Goal: Transaction & Acquisition: Obtain resource

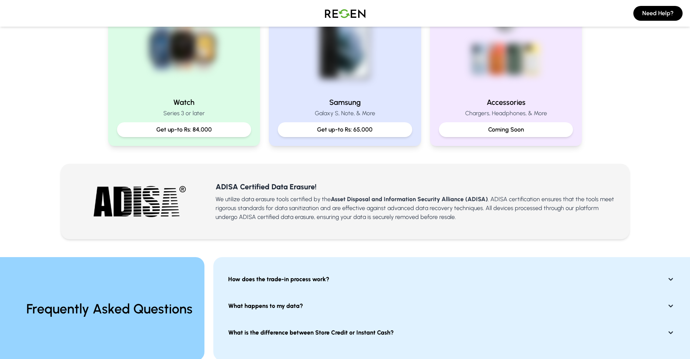
scroll to position [370, 0]
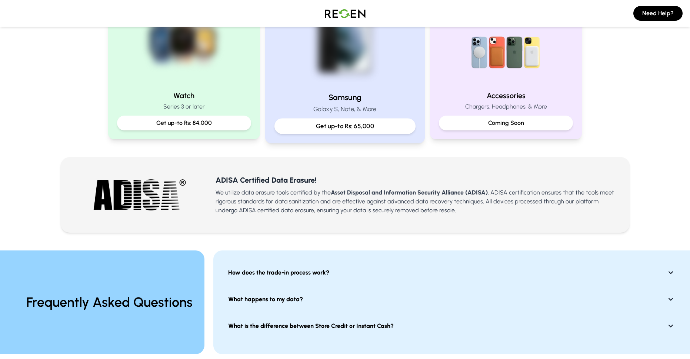
click at [350, 131] on p "Get up-to Rs: 65,000" at bounding box center [345, 125] width 128 height 9
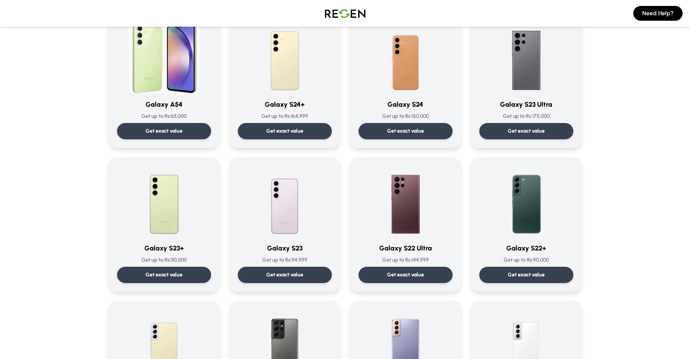
scroll to position [74, 0]
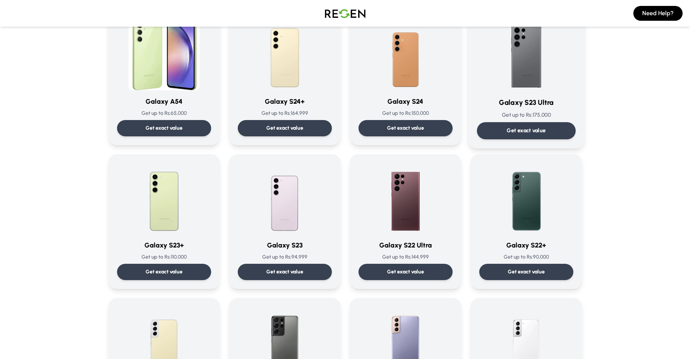
click at [545, 134] on p "Get exact value" at bounding box center [525, 131] width 39 height 8
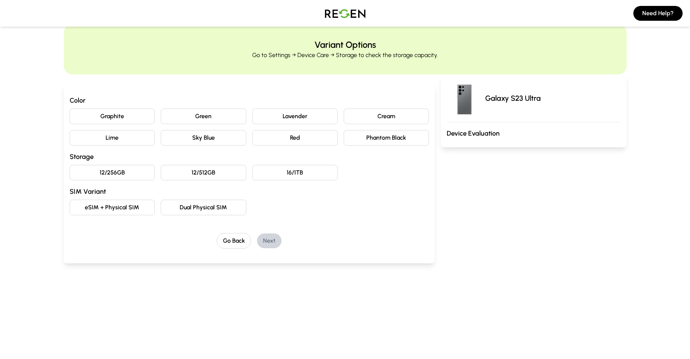
scroll to position [37, 0]
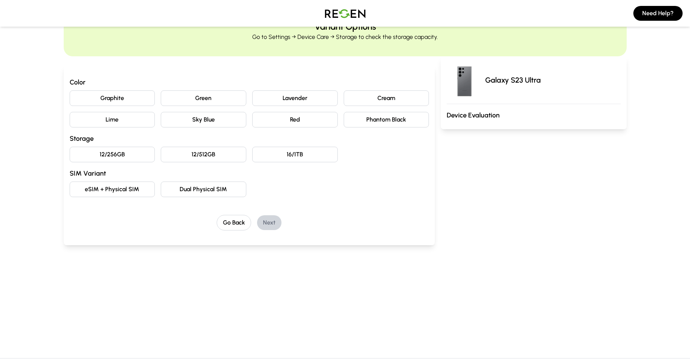
click at [402, 127] on button "Phantom Black" at bounding box center [385, 120] width 85 height 16
click at [109, 162] on button "12/256GB" at bounding box center [112, 155] width 85 height 16
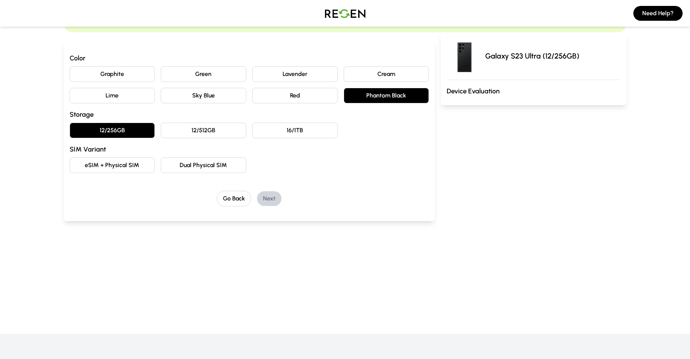
scroll to position [74, 0]
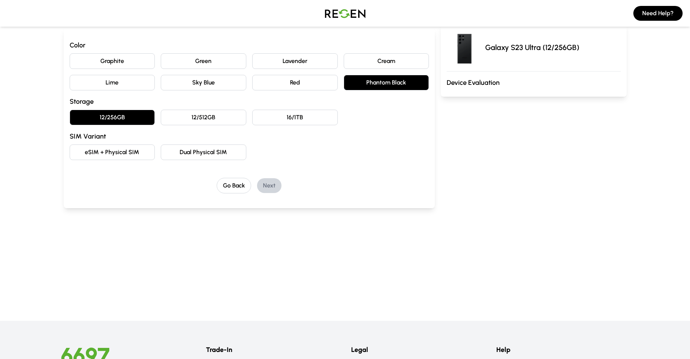
click at [117, 160] on button "eSIM + Physical SIM" at bounding box center [112, 152] width 85 height 16
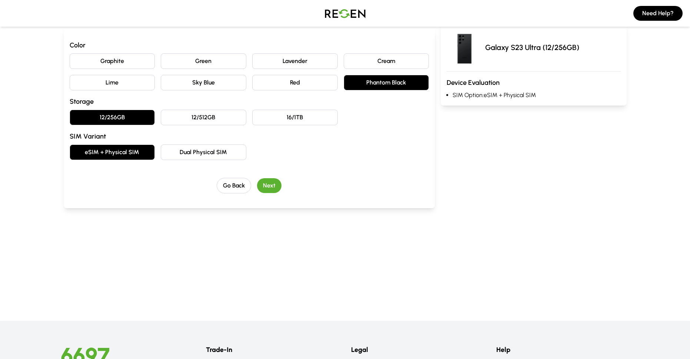
click at [281, 193] on button "Next" at bounding box center [269, 185] width 24 height 15
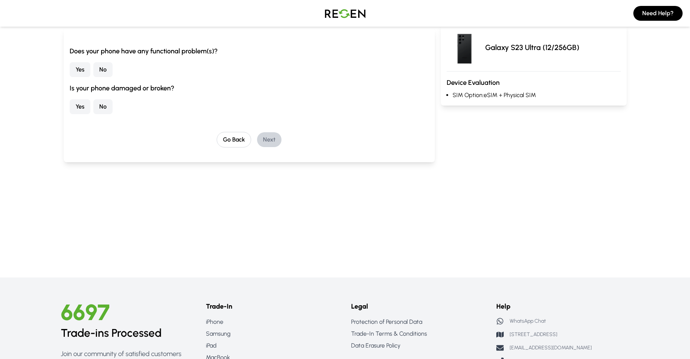
click at [113, 77] on button "No" at bounding box center [102, 69] width 19 height 15
click at [90, 114] on button "Yes" at bounding box center [80, 106] width 21 height 15
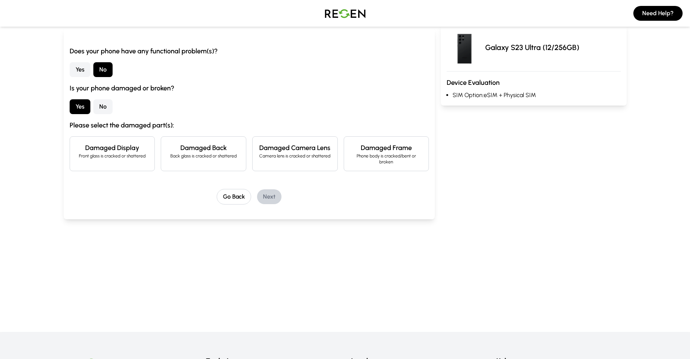
click at [111, 114] on button "No" at bounding box center [102, 106] width 19 height 15
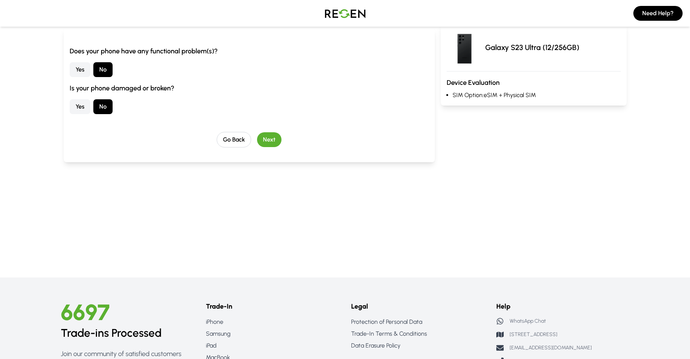
click at [278, 147] on button "Next" at bounding box center [269, 139] width 24 height 15
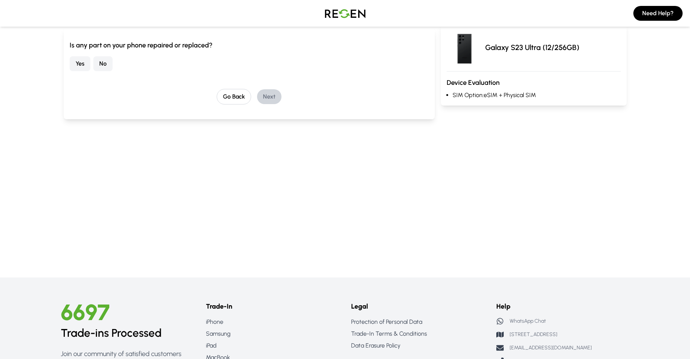
click at [113, 71] on button "No" at bounding box center [102, 63] width 19 height 15
click at [281, 104] on button "Next" at bounding box center [269, 96] width 24 height 15
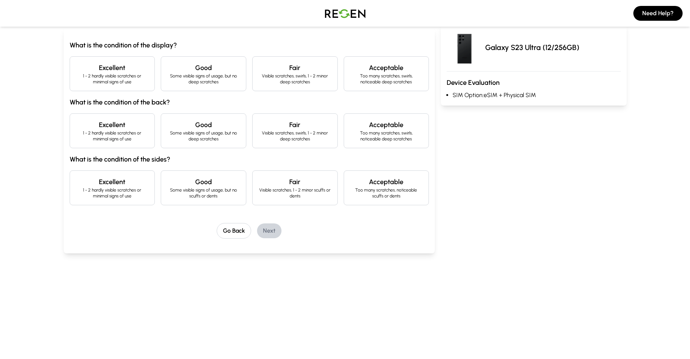
click at [274, 85] on p "Visible scratches, swirls, 1 - 2 minor deep scratches" at bounding box center [294, 79] width 73 height 12
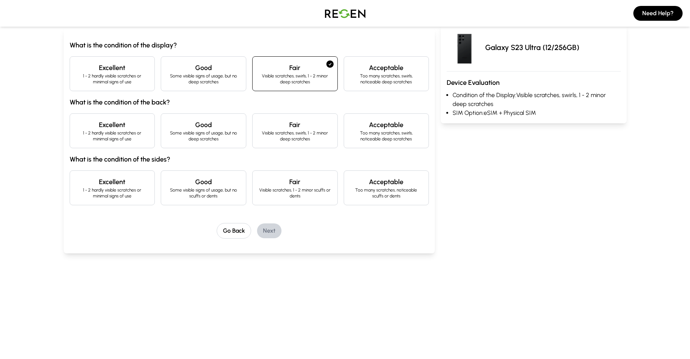
click at [385, 73] on h4 "Acceptable" at bounding box center [386, 68] width 73 height 10
click at [300, 85] on p "Visible scratches, swirls, 1 - 2 minor deep scratches" at bounding box center [294, 79] width 73 height 12
click at [385, 73] on h4 "Acceptable" at bounding box center [386, 68] width 73 height 10
click at [316, 85] on p "Visible scratches, swirls, 1 - 2 minor deep scratches" at bounding box center [294, 79] width 73 height 12
click at [124, 130] on h4 "Excellent" at bounding box center [112, 125] width 73 height 10
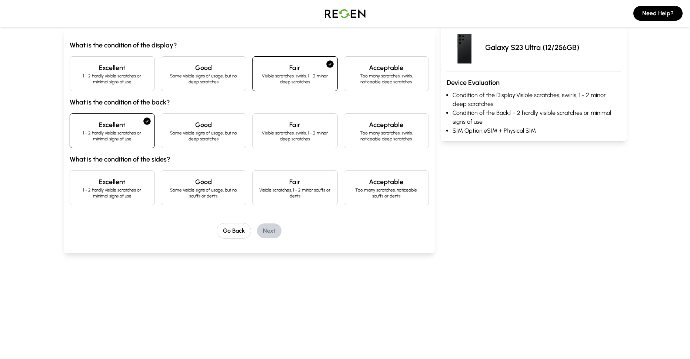
click at [209, 130] on h4 "Good" at bounding box center [203, 125] width 73 height 10
click at [130, 73] on h4 "Excellent" at bounding box center [112, 68] width 73 height 10
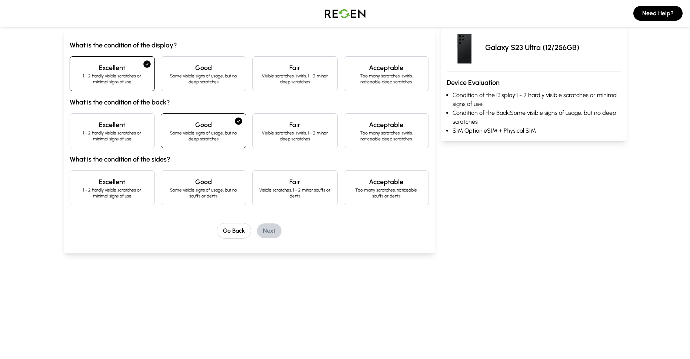
click at [139, 142] on p "1 - 2 hardly visible scratches or minimal signs of use" at bounding box center [112, 136] width 73 height 12
click at [184, 199] on p "Some visible signs of usage, but no scuffs or dents" at bounding box center [203, 193] width 73 height 12
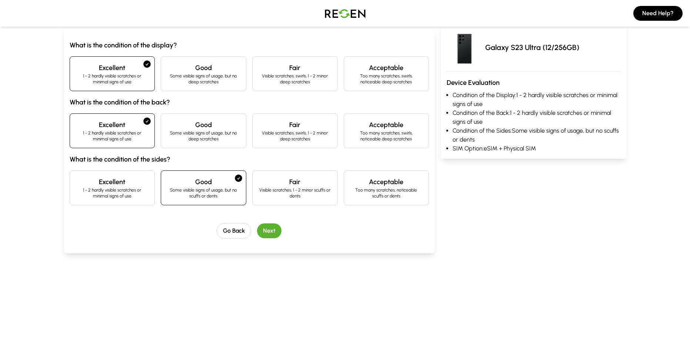
click at [279, 238] on button "Next" at bounding box center [269, 230] width 24 height 15
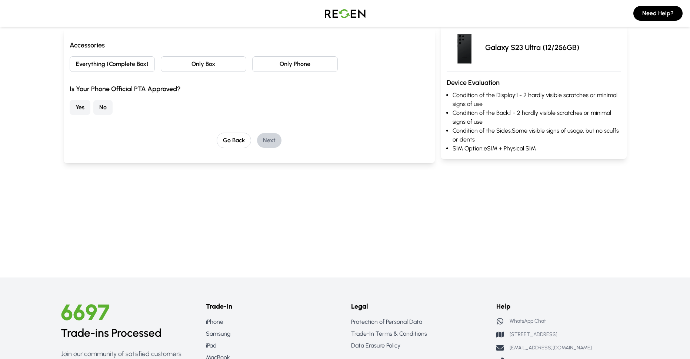
click at [292, 72] on button "Only Phone" at bounding box center [294, 64] width 85 height 16
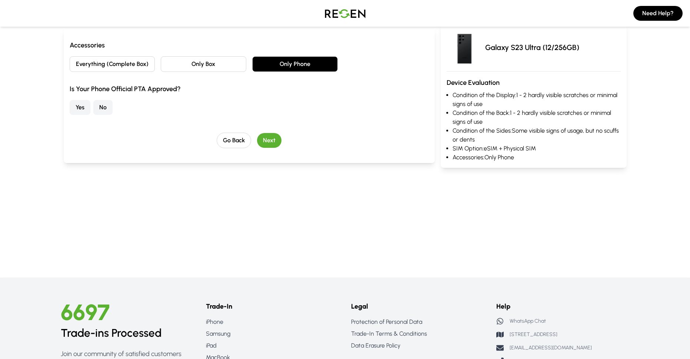
click at [110, 115] on button "No" at bounding box center [102, 107] width 19 height 15
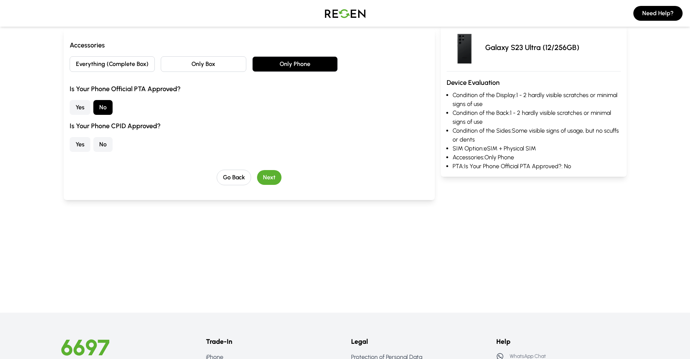
click at [80, 152] on button "Yes" at bounding box center [80, 144] width 21 height 15
click at [272, 185] on button "Next" at bounding box center [269, 177] width 24 height 15
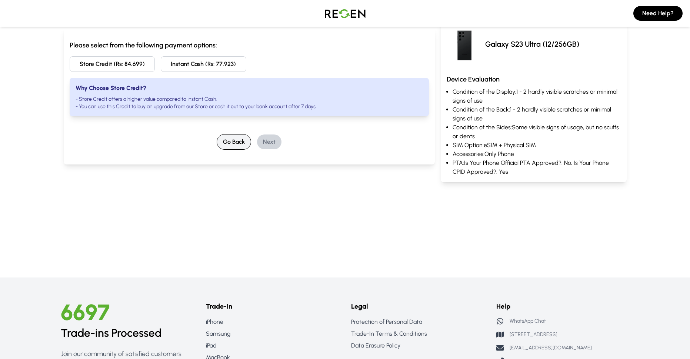
click at [217, 150] on button "Go Back" at bounding box center [234, 142] width 34 height 16
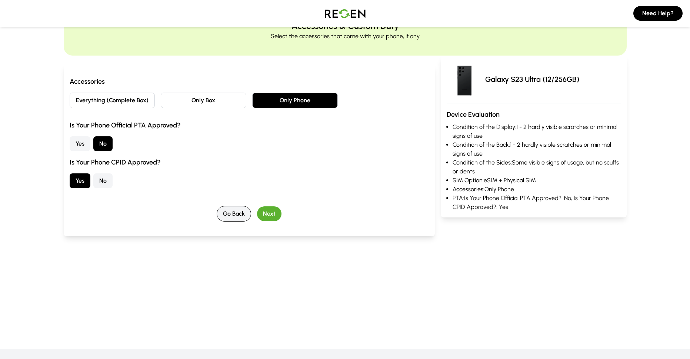
scroll to position [0, 0]
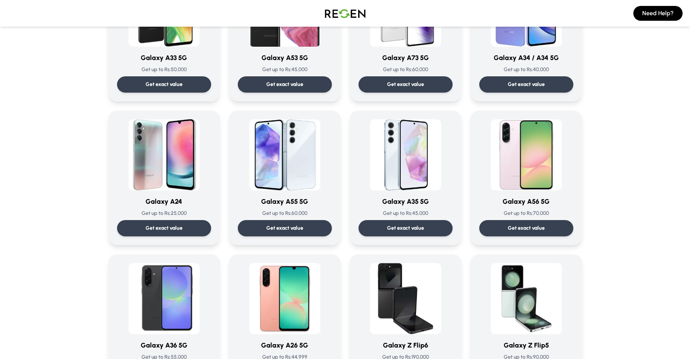
scroll to position [703, 0]
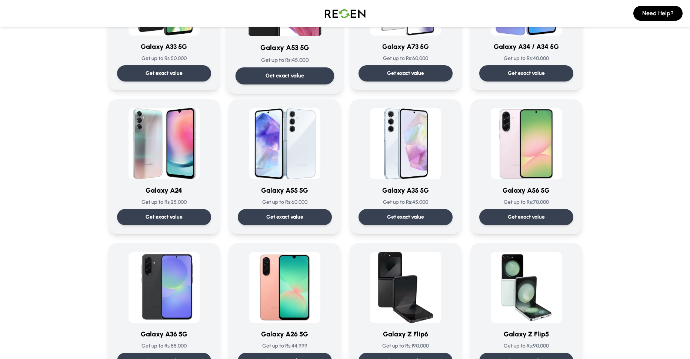
click at [286, 80] on p "Get exact value" at bounding box center [284, 76] width 39 height 8
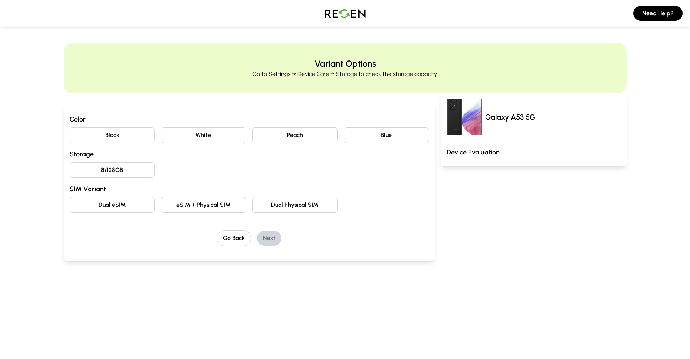
click at [134, 143] on button "Black" at bounding box center [112, 135] width 85 height 16
click at [131, 178] on button "8/128GB" at bounding box center [112, 170] width 85 height 16
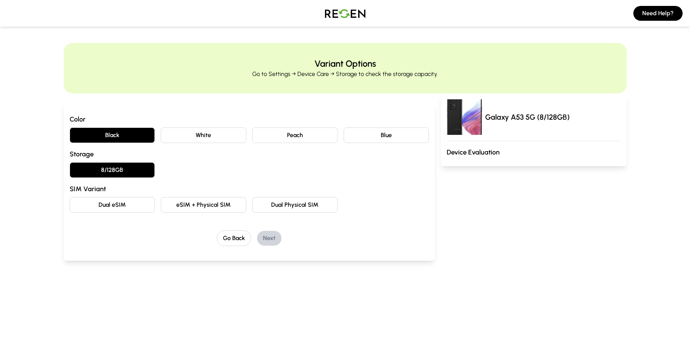
click at [275, 212] on button "Dual Physical SIM" at bounding box center [294, 205] width 85 height 16
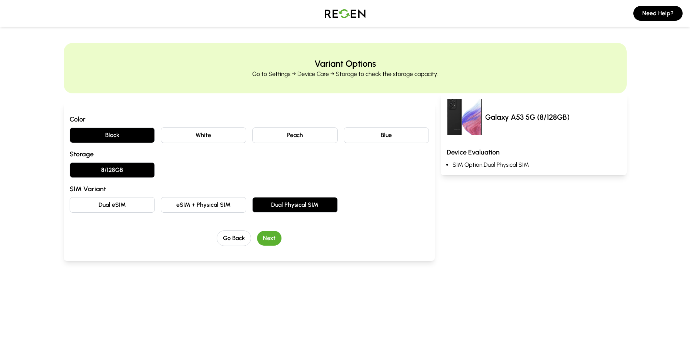
click at [277, 245] on button "Next" at bounding box center [269, 238] width 24 height 15
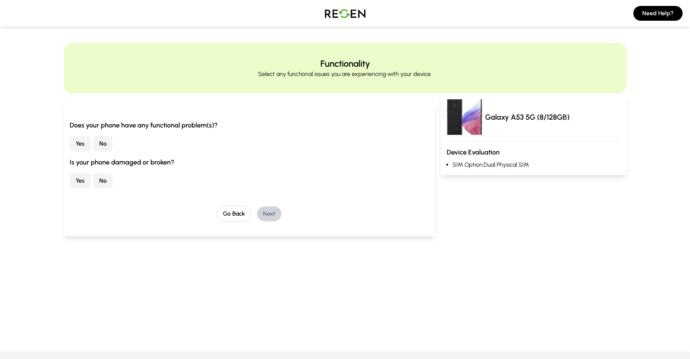
click at [109, 151] on button "No" at bounding box center [102, 143] width 19 height 15
click at [113, 188] on button "No" at bounding box center [102, 180] width 19 height 15
click at [277, 221] on button "Next" at bounding box center [269, 213] width 24 height 15
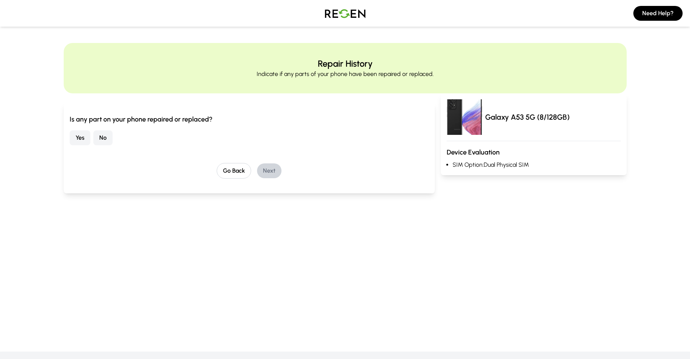
click at [110, 145] on button "No" at bounding box center [102, 137] width 19 height 15
click at [272, 178] on button "Next" at bounding box center [269, 170] width 24 height 15
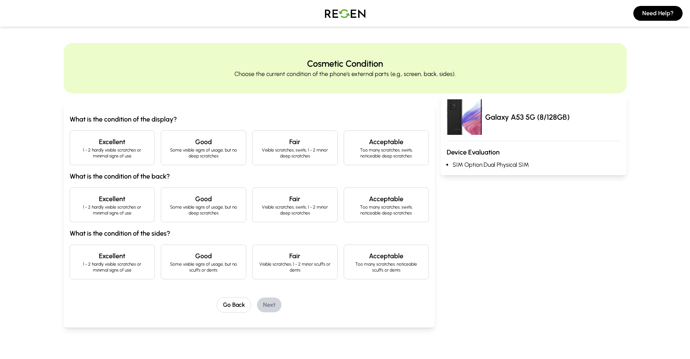
click at [113, 147] on h4 "Excellent" at bounding box center [112, 142] width 73 height 10
click at [119, 216] on p "1 - 2 hardly visible scratches or minimal signs of use" at bounding box center [112, 210] width 73 height 12
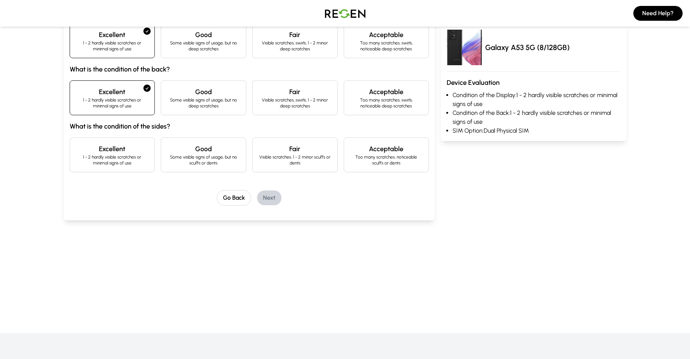
scroll to position [111, 0]
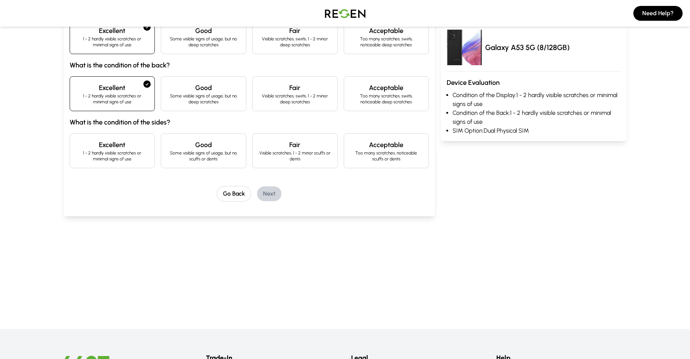
click at [117, 162] on p "1 - 2 hardly visible scratches or minimal signs of use" at bounding box center [112, 156] width 73 height 12
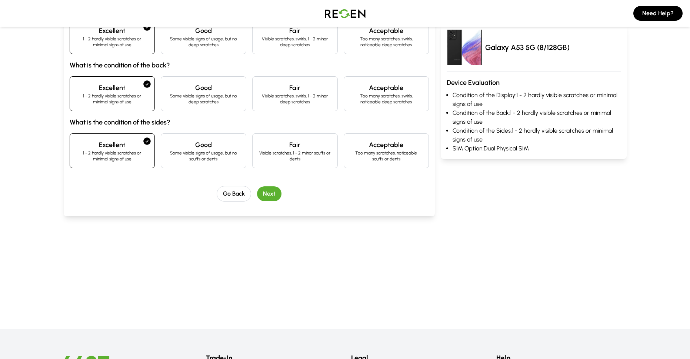
click at [274, 201] on button "Next" at bounding box center [269, 193] width 24 height 15
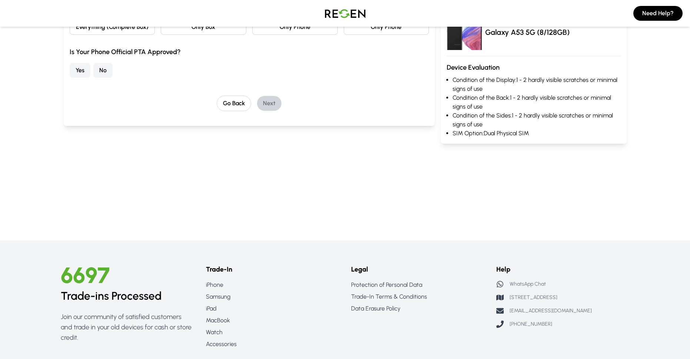
click at [85, 78] on button "Yes" at bounding box center [80, 70] width 21 height 15
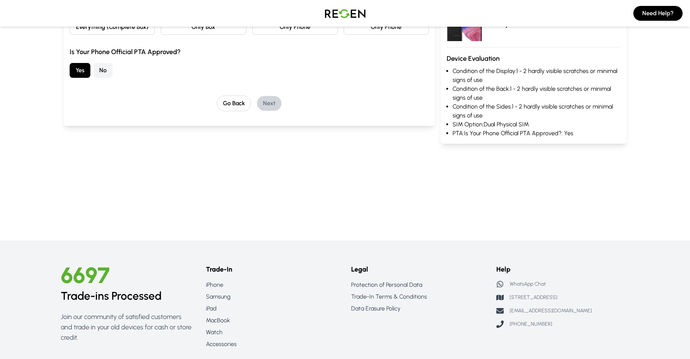
click at [131, 35] on button "Everything (Complete Box)" at bounding box center [112, 27] width 85 height 16
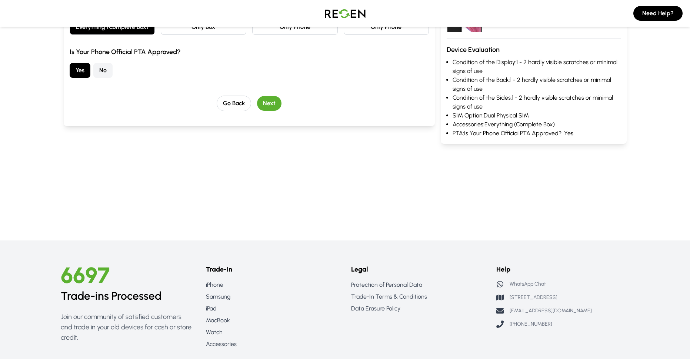
click at [278, 111] on button "Next" at bounding box center [269, 103] width 24 height 15
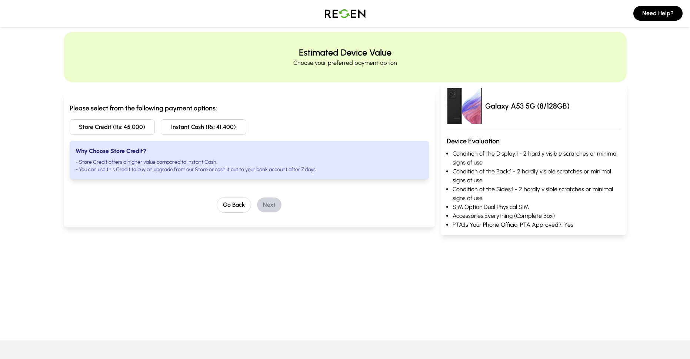
scroll to position [0, 0]
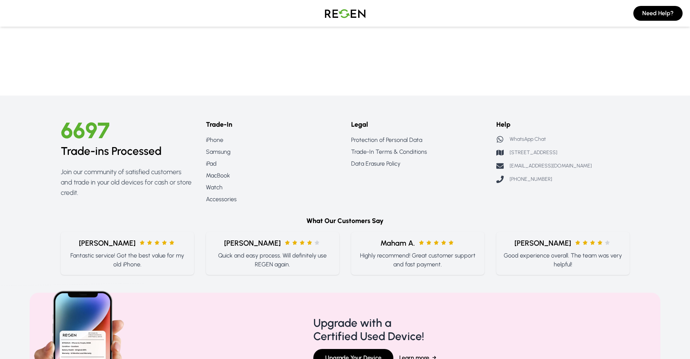
scroll to position [1369, 0]
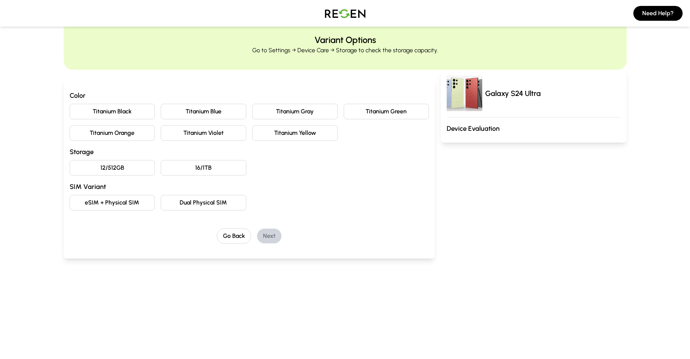
scroll to position [37, 0]
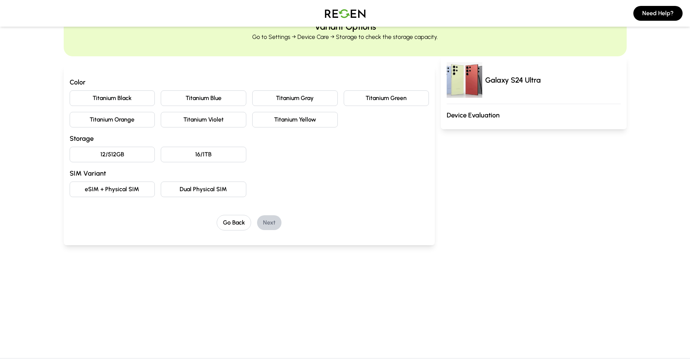
click at [314, 106] on button "Titanium Gray" at bounding box center [294, 98] width 85 height 16
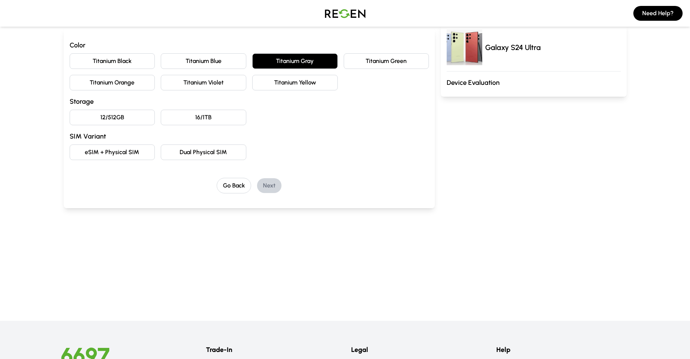
click at [113, 125] on button "12/512GB" at bounding box center [112, 118] width 85 height 16
click at [142, 160] on button "eSIM + Physical SIM" at bounding box center [112, 152] width 85 height 16
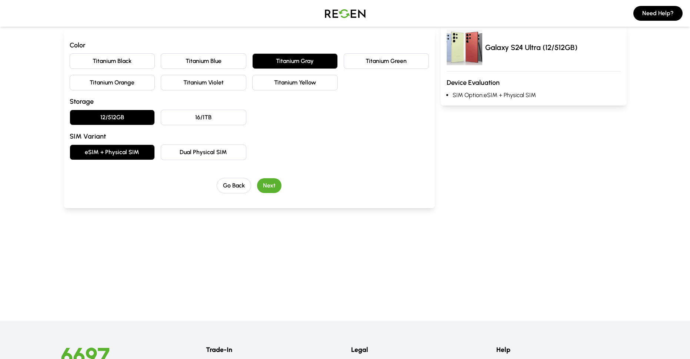
click at [271, 193] on button "Next" at bounding box center [269, 185] width 24 height 15
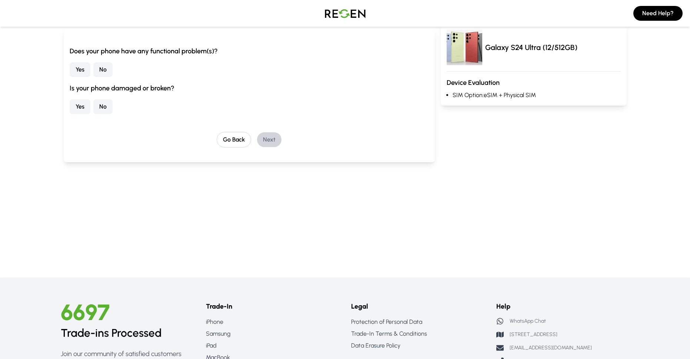
click at [109, 77] on button "No" at bounding box center [102, 69] width 19 height 15
click at [113, 114] on button "No" at bounding box center [102, 106] width 19 height 15
click at [281, 147] on button "Next" at bounding box center [269, 139] width 24 height 15
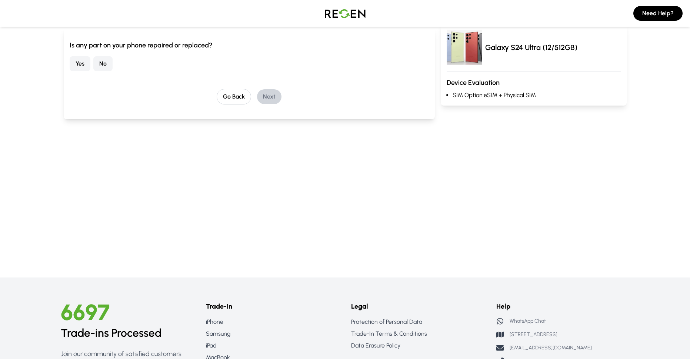
click at [110, 71] on button "No" at bounding box center [102, 63] width 19 height 15
click at [281, 104] on button "Next" at bounding box center [269, 96] width 24 height 15
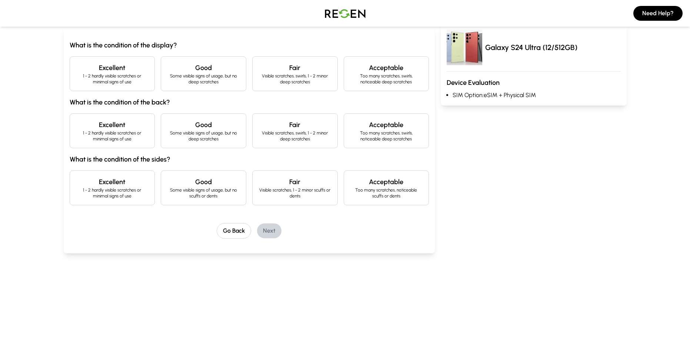
click at [120, 85] on p "1 - 2 hardly visible scratches or minimal signs of use" at bounding box center [112, 79] width 73 height 12
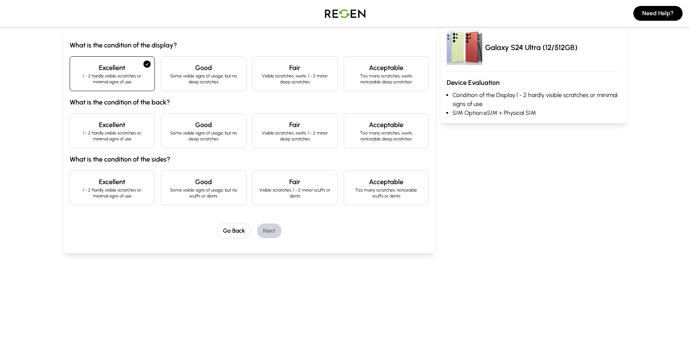
click at [121, 130] on h4 "Excellent" at bounding box center [112, 125] width 73 height 10
click at [129, 187] on h4 "Excellent" at bounding box center [112, 182] width 73 height 10
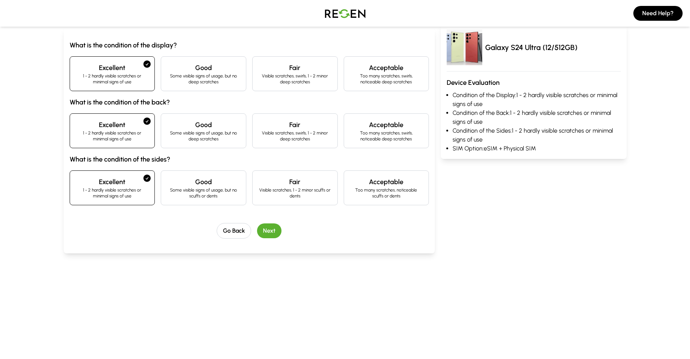
click at [278, 238] on button "Next" at bounding box center [269, 230] width 24 height 15
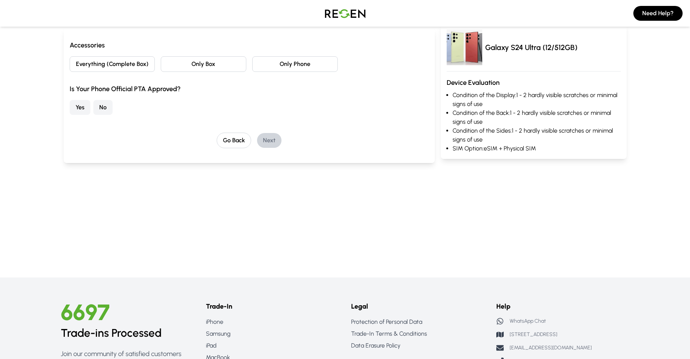
click at [120, 72] on button "Everything (Complete Box)" at bounding box center [112, 64] width 85 height 16
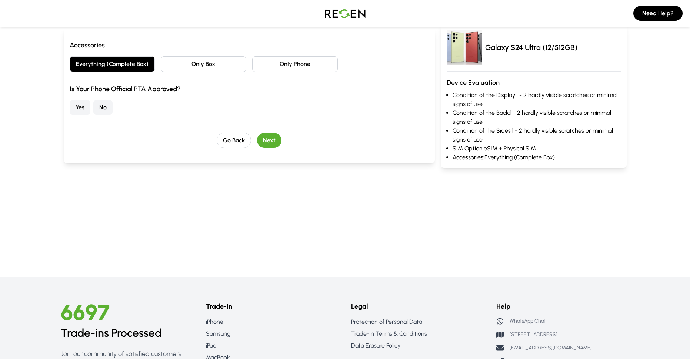
click at [90, 115] on button "Yes" at bounding box center [80, 107] width 21 height 15
click at [272, 148] on button "Next" at bounding box center [269, 140] width 24 height 15
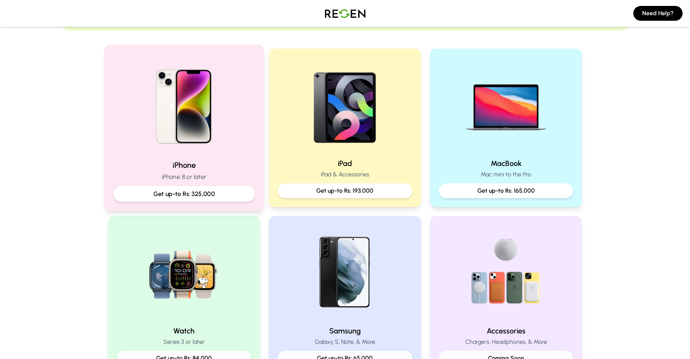
scroll to position [148, 0]
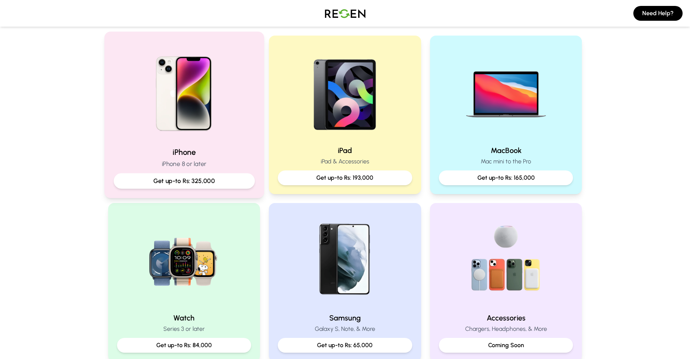
click at [178, 157] on h2 "iPhone" at bounding box center [183, 152] width 141 height 11
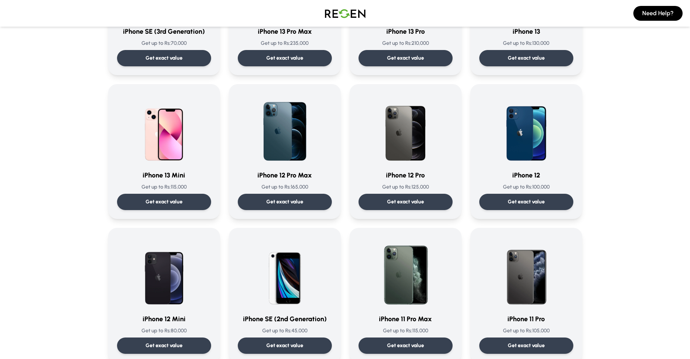
scroll to position [444, 0]
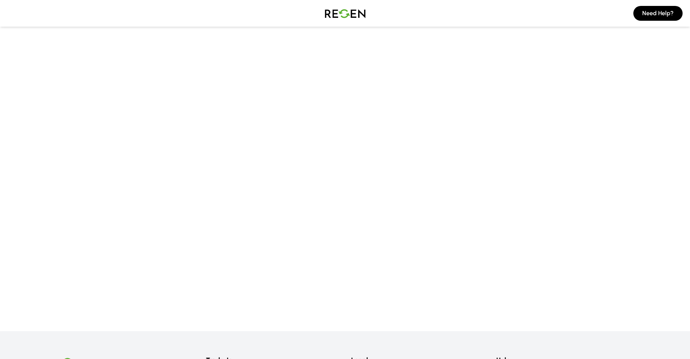
scroll to position [37, 0]
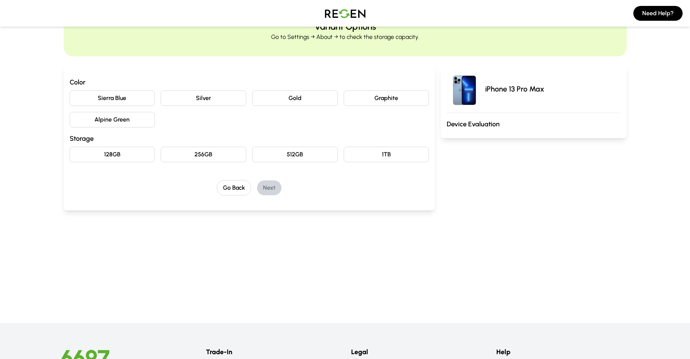
click at [376, 106] on button "Graphite" at bounding box center [385, 98] width 85 height 16
click at [229, 162] on button "256GB" at bounding box center [203, 155] width 85 height 16
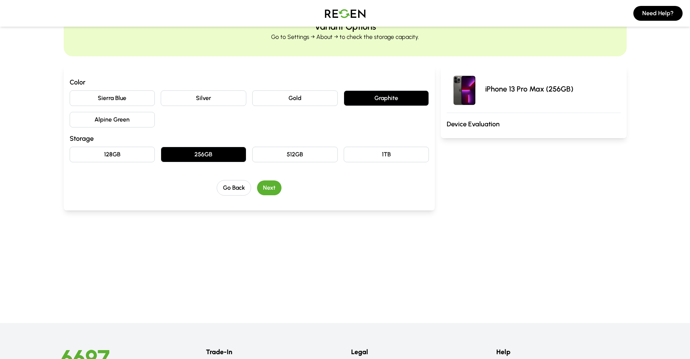
click at [273, 195] on button "Next" at bounding box center [269, 187] width 24 height 15
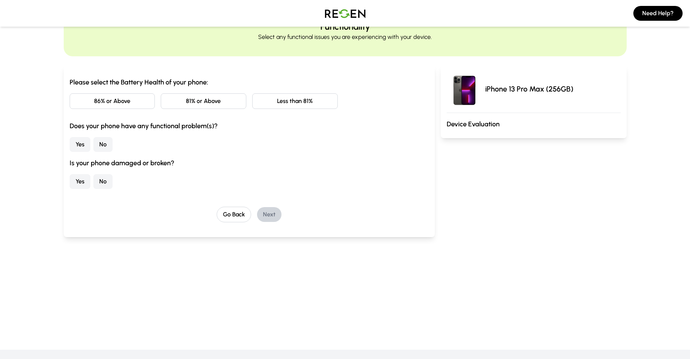
click at [292, 109] on button "Less than 81%" at bounding box center [294, 101] width 85 height 16
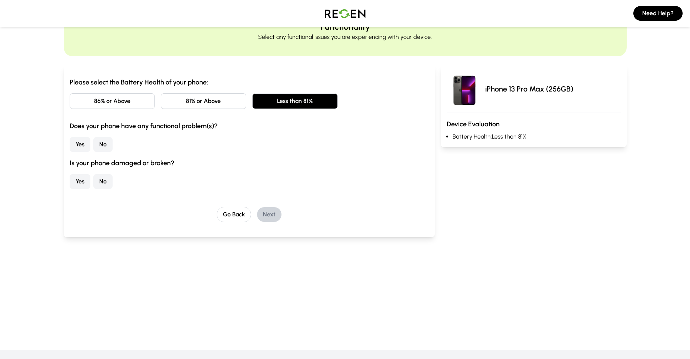
click at [211, 109] on button "81% or Above" at bounding box center [203, 101] width 85 height 16
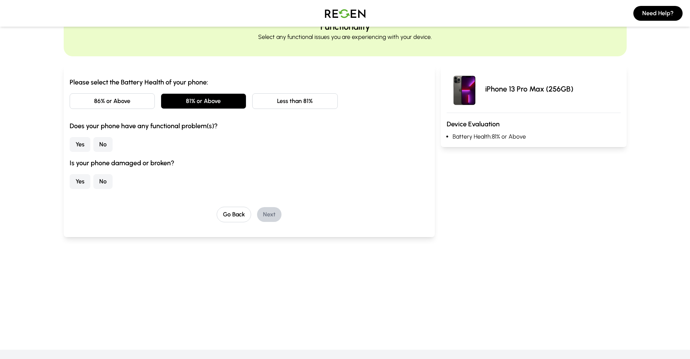
click at [112, 152] on button "No" at bounding box center [102, 144] width 19 height 15
click at [113, 189] on button "No" at bounding box center [102, 181] width 19 height 15
click at [266, 222] on button "Next" at bounding box center [269, 214] width 24 height 15
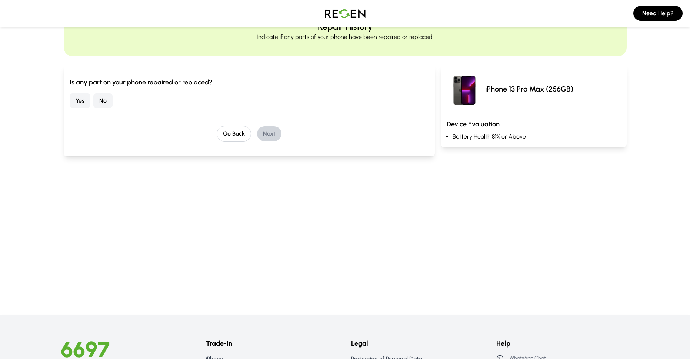
click at [111, 108] on button "No" at bounding box center [102, 100] width 19 height 15
click at [280, 141] on button "Next" at bounding box center [269, 133] width 24 height 15
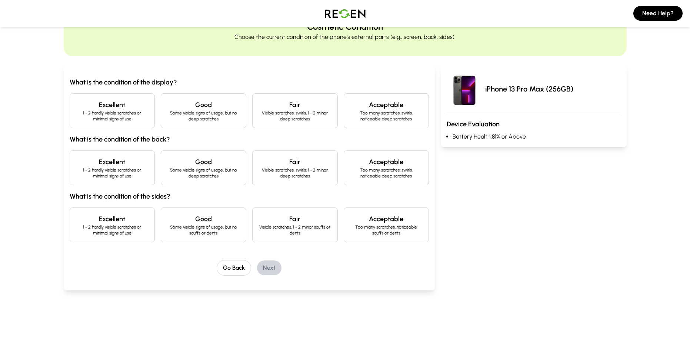
click at [134, 122] on p "1 - 2 hardly visible scratches or minimal signs of use" at bounding box center [112, 116] width 73 height 12
click at [134, 167] on h4 "Excellent" at bounding box center [112, 162] width 73 height 10
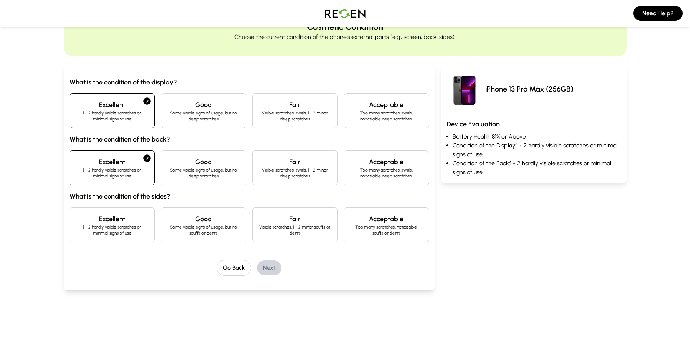
click at [121, 224] on h4 "Excellent" at bounding box center [112, 219] width 73 height 10
click at [272, 275] on button "Next" at bounding box center [269, 267] width 24 height 15
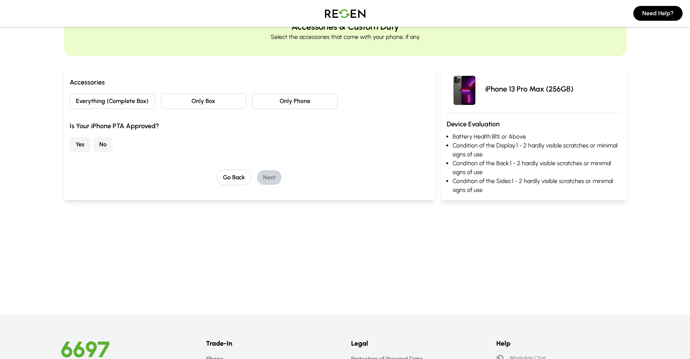
click at [113, 109] on button "Everything (Complete Box)" at bounding box center [112, 101] width 85 height 16
click at [90, 152] on button "Yes" at bounding box center [80, 144] width 21 height 15
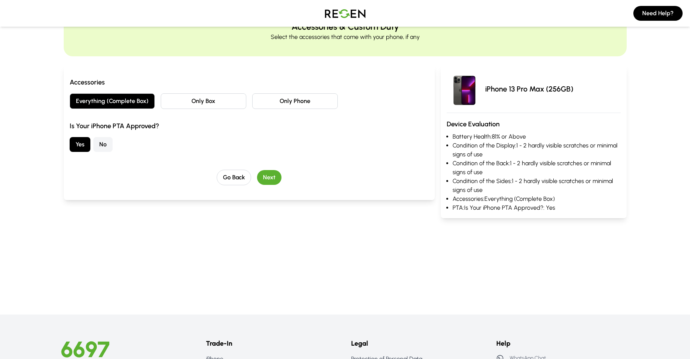
click at [272, 185] on button "Next" at bounding box center [269, 177] width 24 height 15
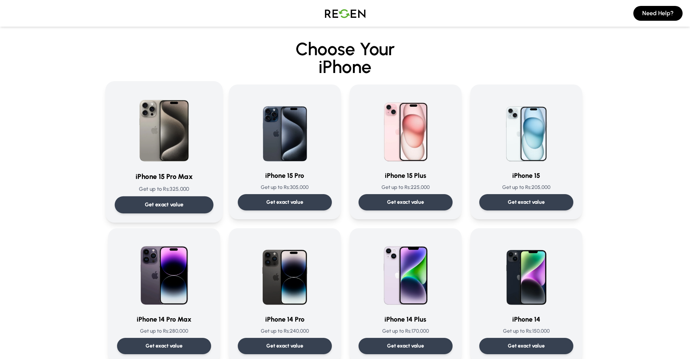
click at [142, 165] on img at bounding box center [164, 127] width 75 height 75
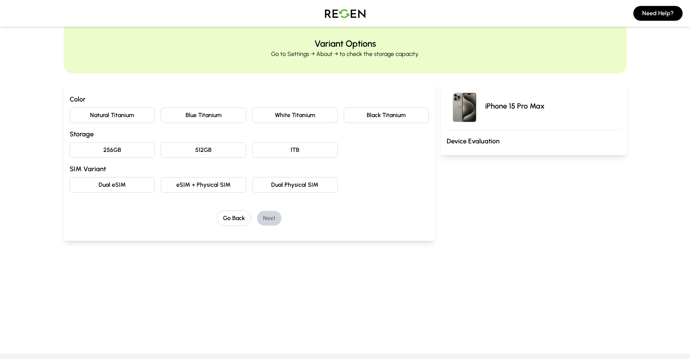
scroll to position [37, 0]
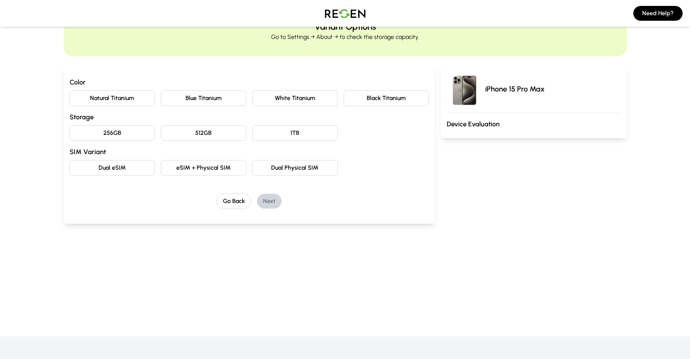
click at [130, 106] on button "Natural Titanium" at bounding box center [112, 98] width 85 height 16
click at [183, 141] on button "512GB" at bounding box center [203, 133] width 85 height 16
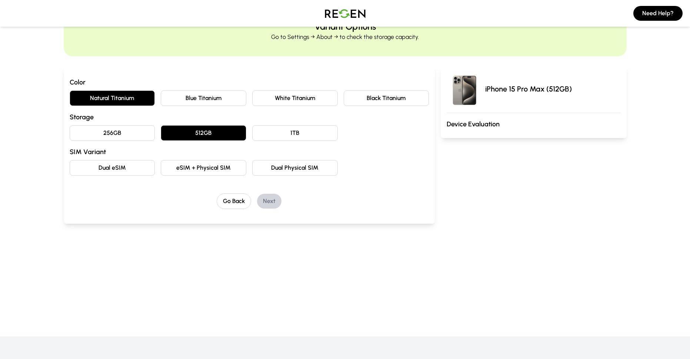
click at [194, 175] on button "eSIM + Physical SIM" at bounding box center [203, 168] width 85 height 16
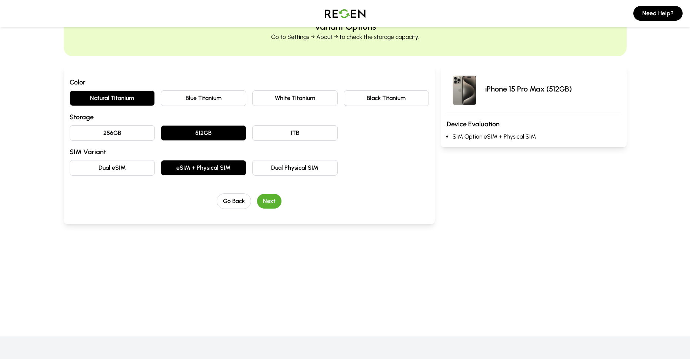
click at [117, 175] on button "Dual eSIM" at bounding box center [112, 168] width 85 height 16
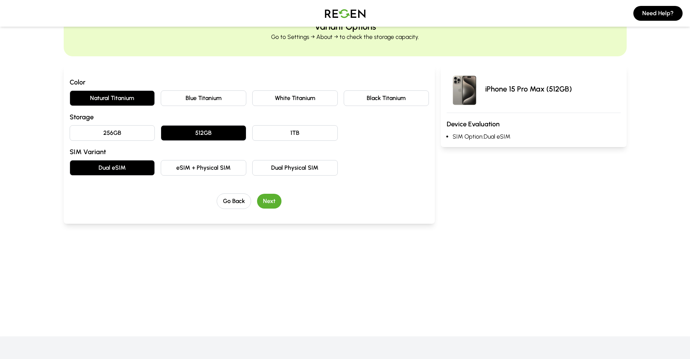
click at [276, 208] on button "Next" at bounding box center [269, 201] width 24 height 15
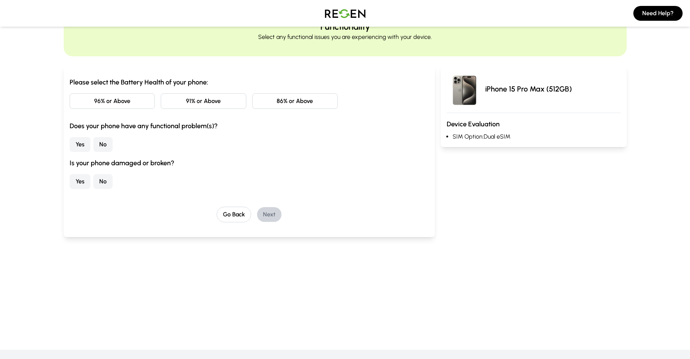
click at [183, 109] on button "91% or Above" at bounding box center [203, 101] width 85 height 16
click at [113, 152] on button "No" at bounding box center [102, 144] width 19 height 15
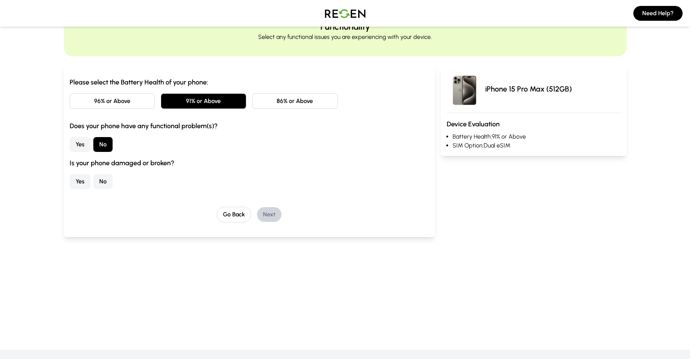
click at [113, 189] on button "No" at bounding box center [102, 181] width 19 height 15
click at [281, 222] on button "Next" at bounding box center [269, 214] width 24 height 15
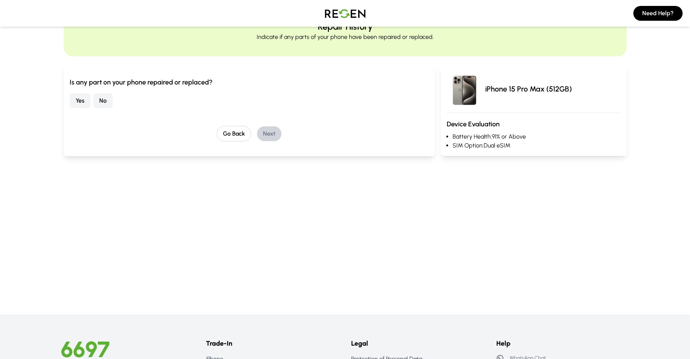
click at [104, 108] on button "No" at bounding box center [102, 100] width 19 height 15
click at [281, 141] on button "Next" at bounding box center [269, 133] width 24 height 15
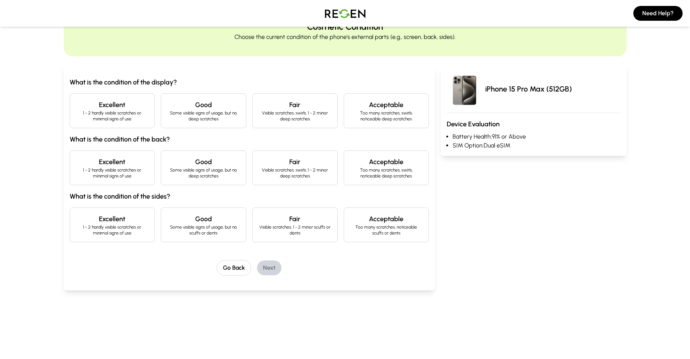
click at [108, 122] on p "1 - 2 hardly visible scratches or minimal signs of use" at bounding box center [112, 116] width 73 height 12
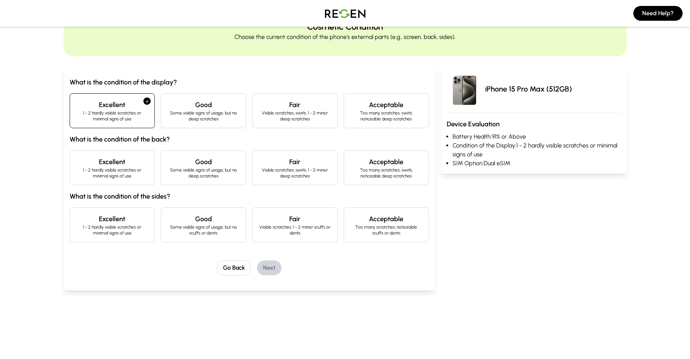
click at [113, 179] on p "1 - 2 hardly visible scratches or minimal signs of use" at bounding box center [112, 173] width 73 height 12
click at [117, 242] on div "Excellent 1 - 2 hardly visible scratches or minimal signs of use" at bounding box center [112, 224] width 85 height 35
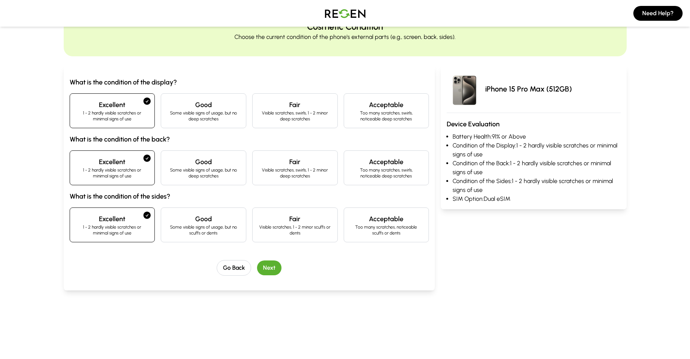
click at [278, 275] on button "Next" at bounding box center [269, 267] width 24 height 15
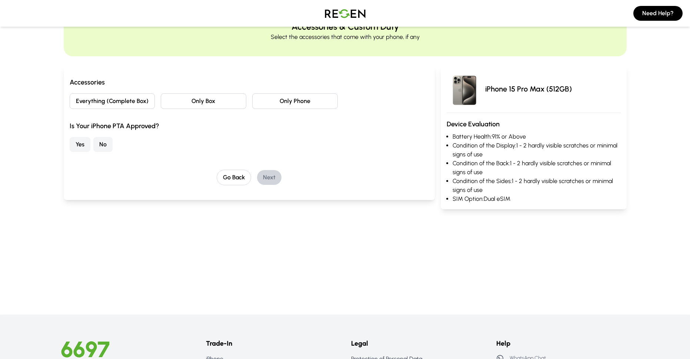
click at [119, 109] on button "Everything (Complete Box)" at bounding box center [112, 101] width 85 height 16
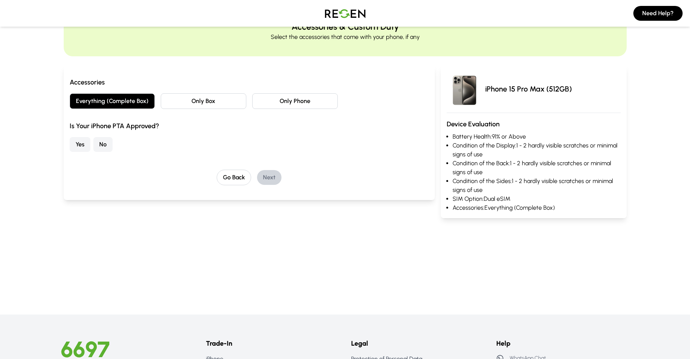
click at [85, 152] on button "Yes" at bounding box center [80, 144] width 21 height 15
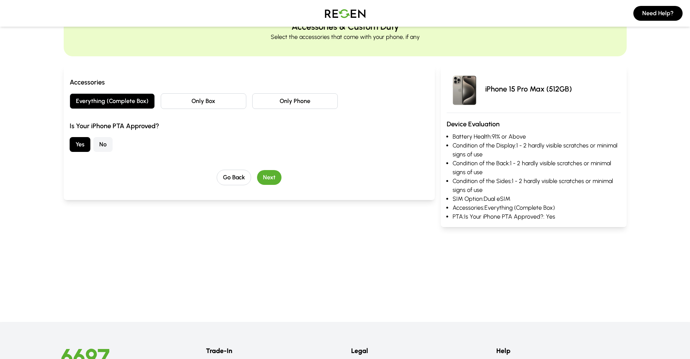
click at [279, 185] on button "Next" at bounding box center [269, 177] width 24 height 15
